Goal: Task Accomplishment & Management: Complete application form

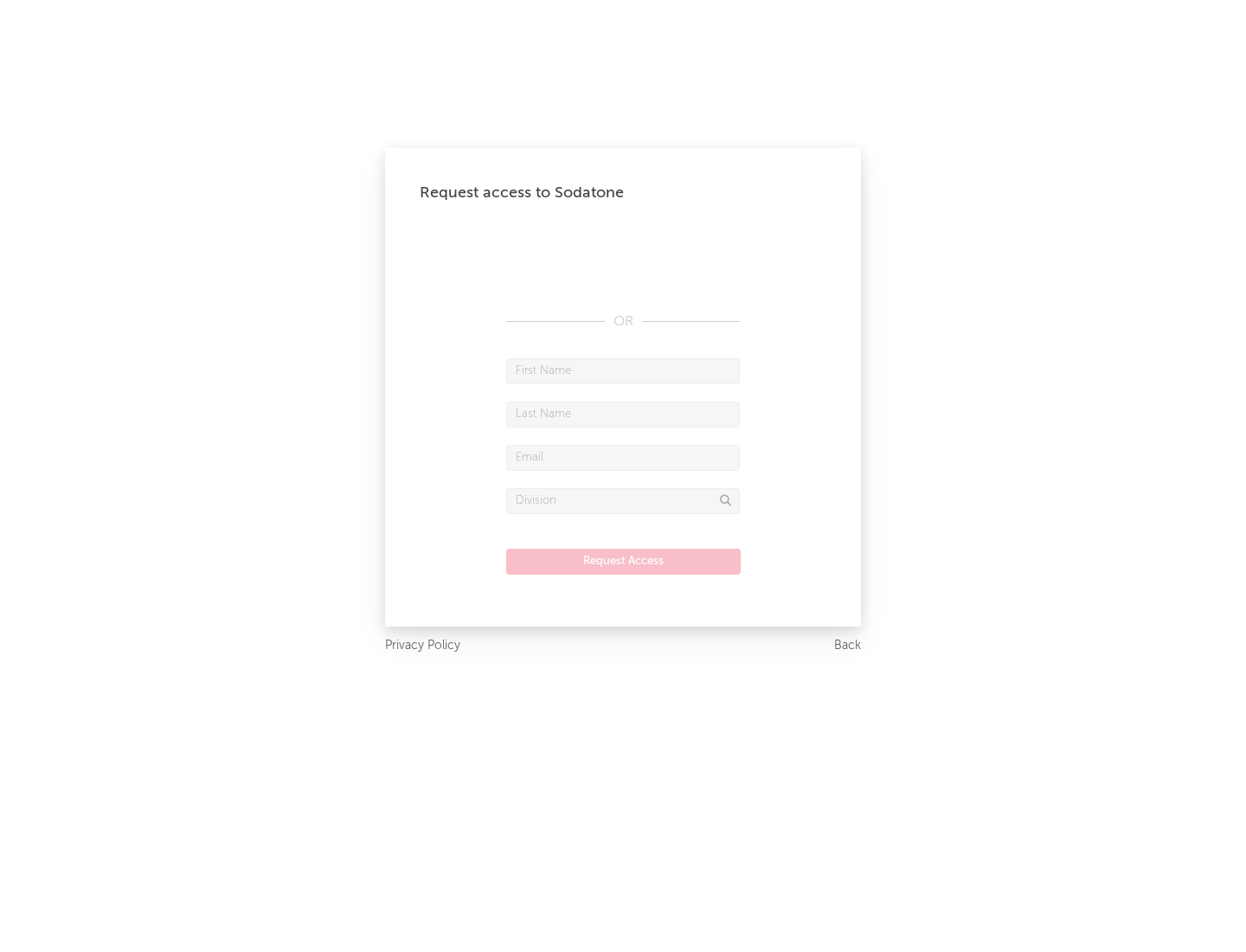
click at [623, 370] on input "text" at bounding box center [623, 371] width 233 height 26
type input "[PERSON_NAME]"
click at [623, 414] on input "text" at bounding box center [623, 415] width 233 height 26
type input "[PERSON_NAME]"
click at [623, 457] on input "text" at bounding box center [623, 458] width 233 height 26
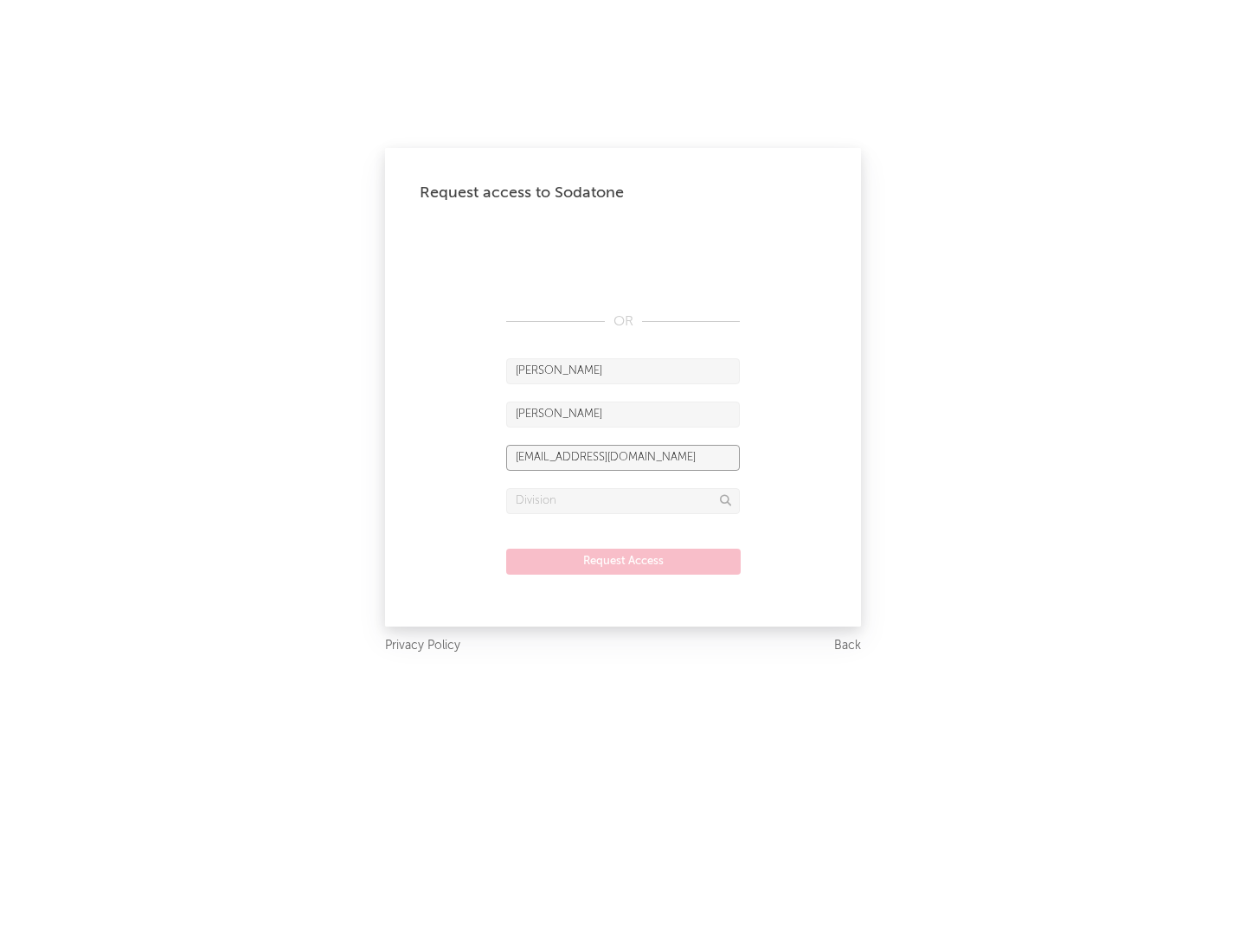
type input "[EMAIL_ADDRESS][DOMAIN_NAME]"
click at [623, 500] on input "text" at bounding box center [623, 501] width 233 height 26
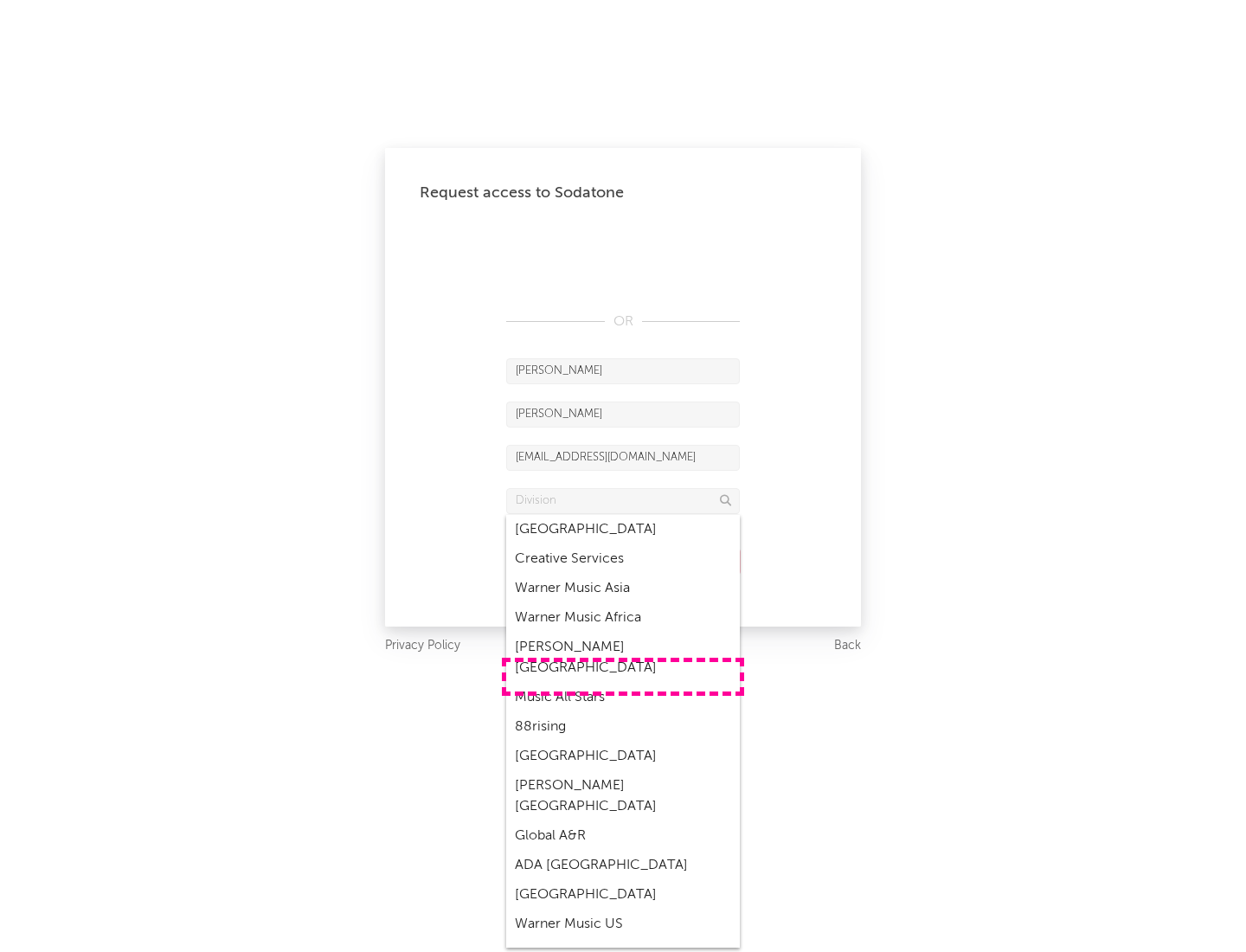
click at [623, 683] on div "Music All Stars" at bounding box center [623, 698] width 233 height 30
type input "Music All Stars"
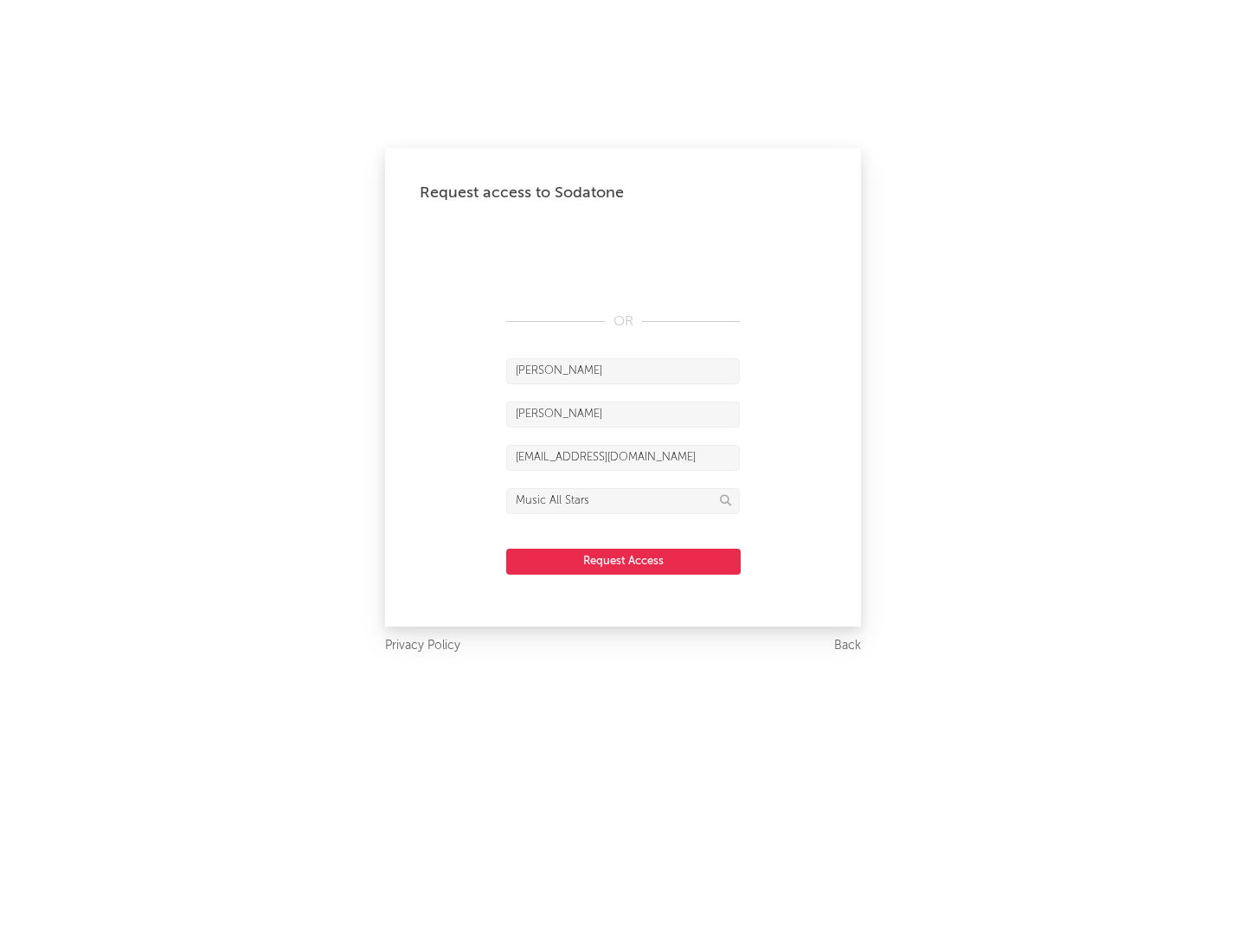
click at [623, 561] on button "Request Access" at bounding box center [623, 562] width 234 height 26
